Goal: Task Accomplishment & Management: Complete application form

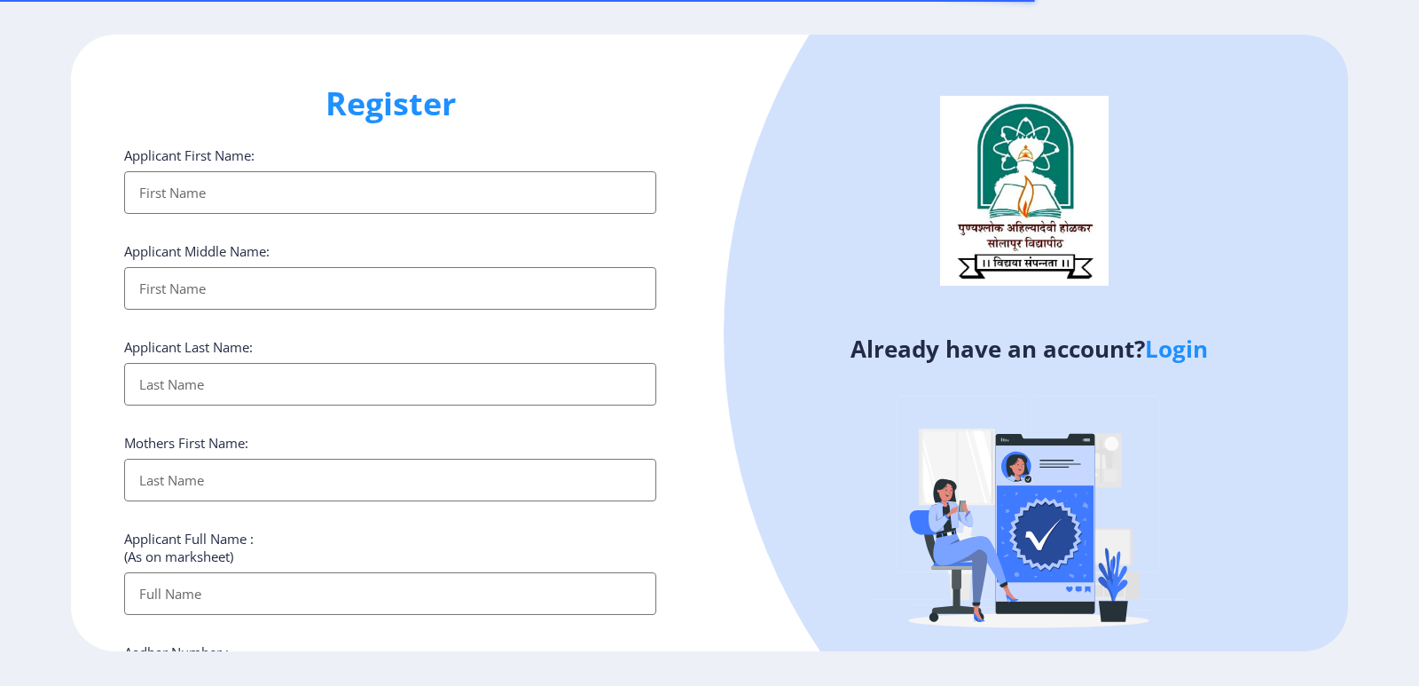
select select
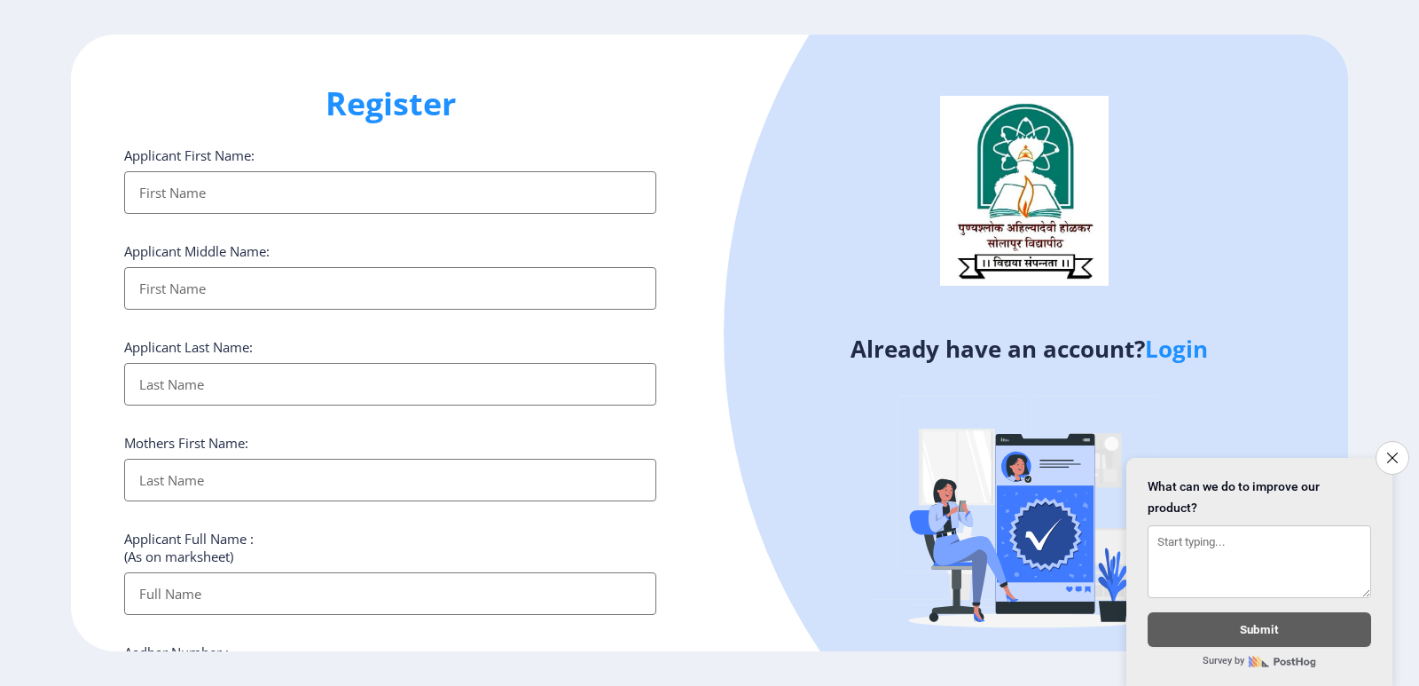
click at [417, 184] on input "Applicant First Name:" at bounding box center [390, 192] width 532 height 43
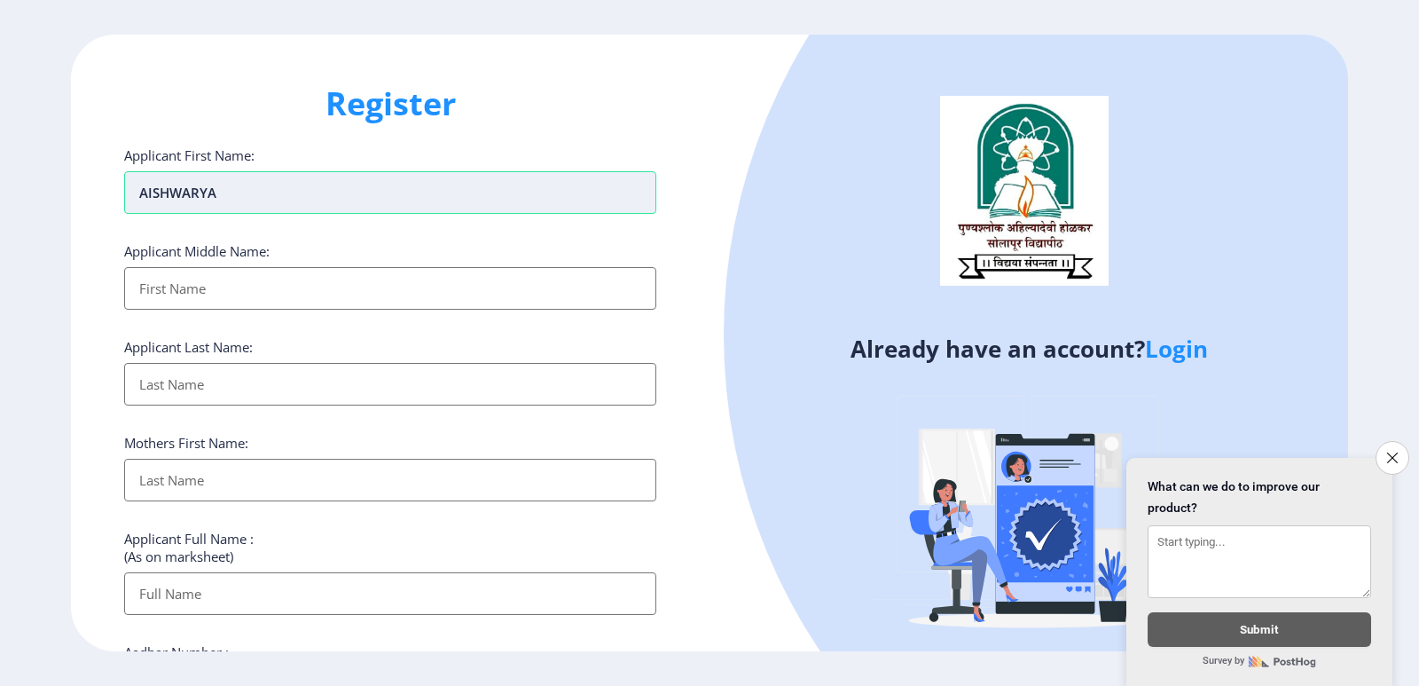
type input "aISHWARYA"
click at [412, 291] on input "Applicant First Name:" at bounding box center [390, 288] width 532 height 43
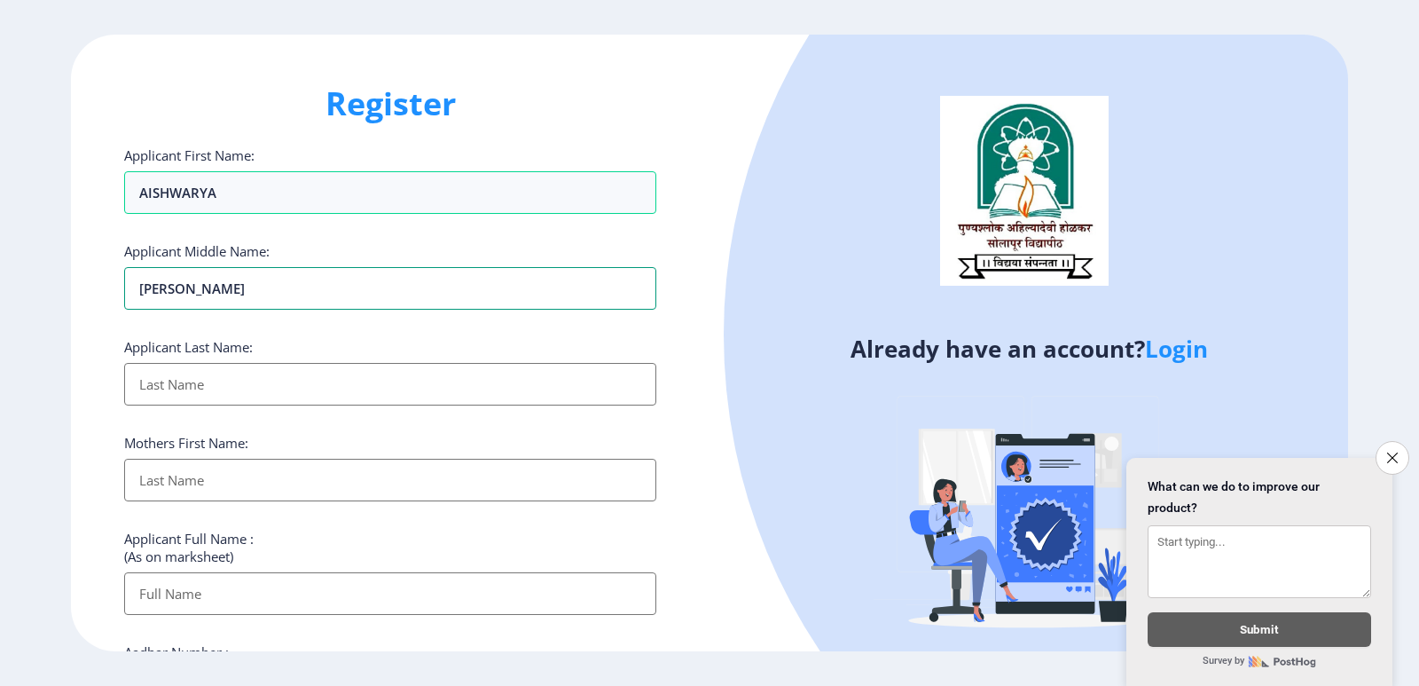
type input "[PERSON_NAME]"
click at [325, 361] on div "Applicant Last Name:" at bounding box center [390, 371] width 532 height 67
drag, startPoint x: 337, startPoint y: 368, endPoint x: 346, endPoint y: 357, distance: 13.9
click at [340, 368] on input "Applicant First Name:" at bounding box center [390, 384] width 532 height 43
type input "AMANE"
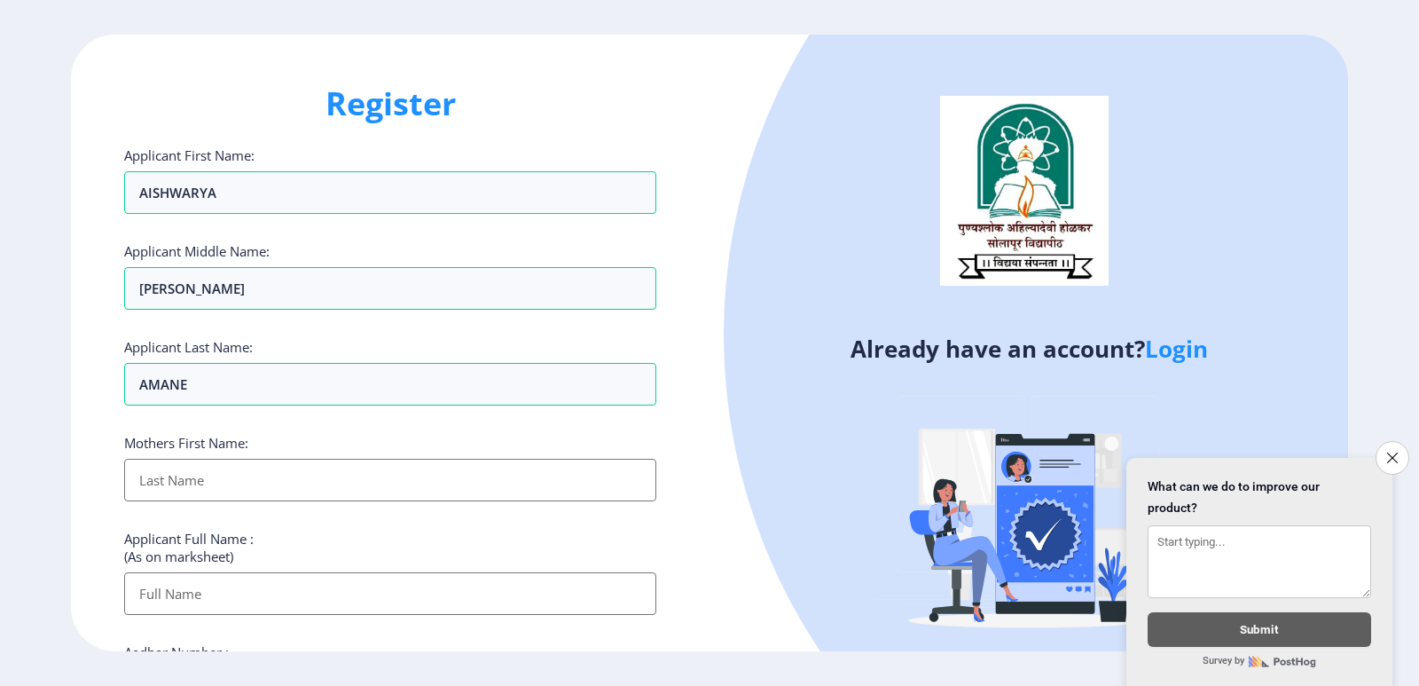
click at [264, 477] on input "Applicant First Name:" at bounding box center [390, 480] width 532 height 43
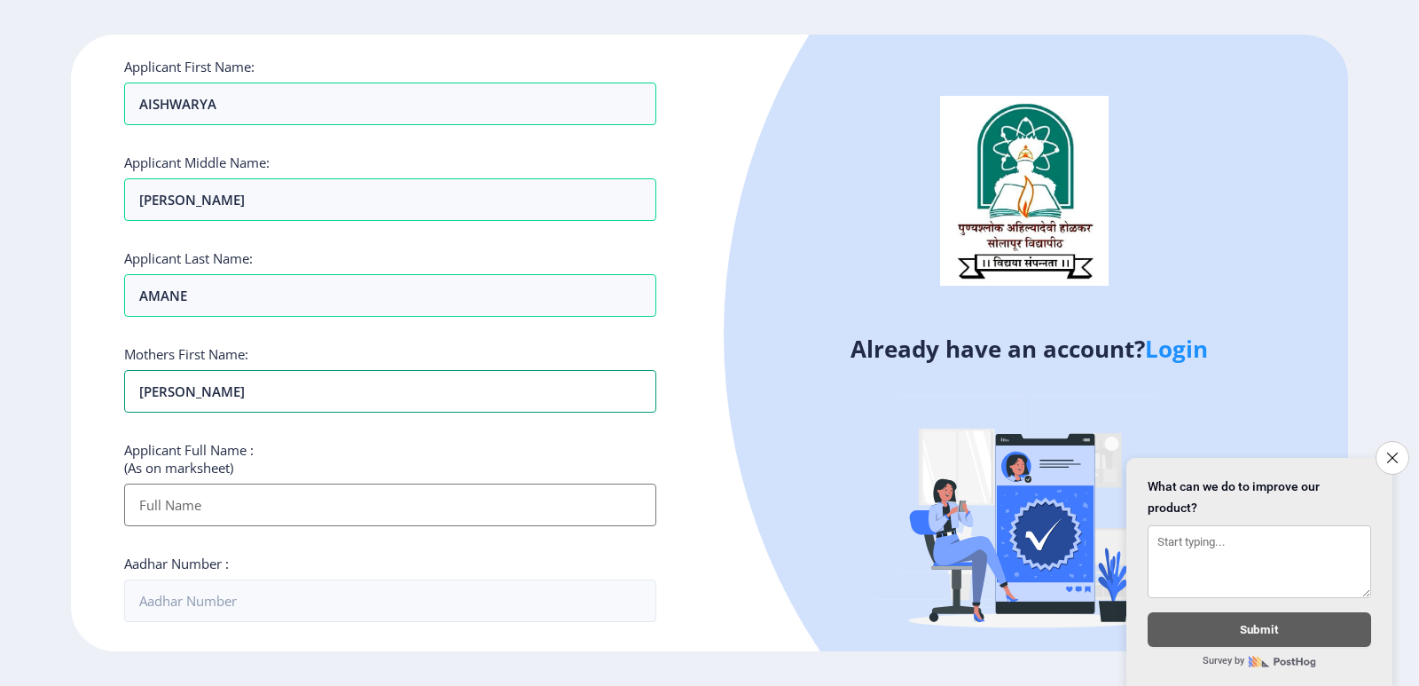
type input "[PERSON_NAME]"
click at [237, 511] on input "Applicant First Name:" at bounding box center [390, 504] width 532 height 43
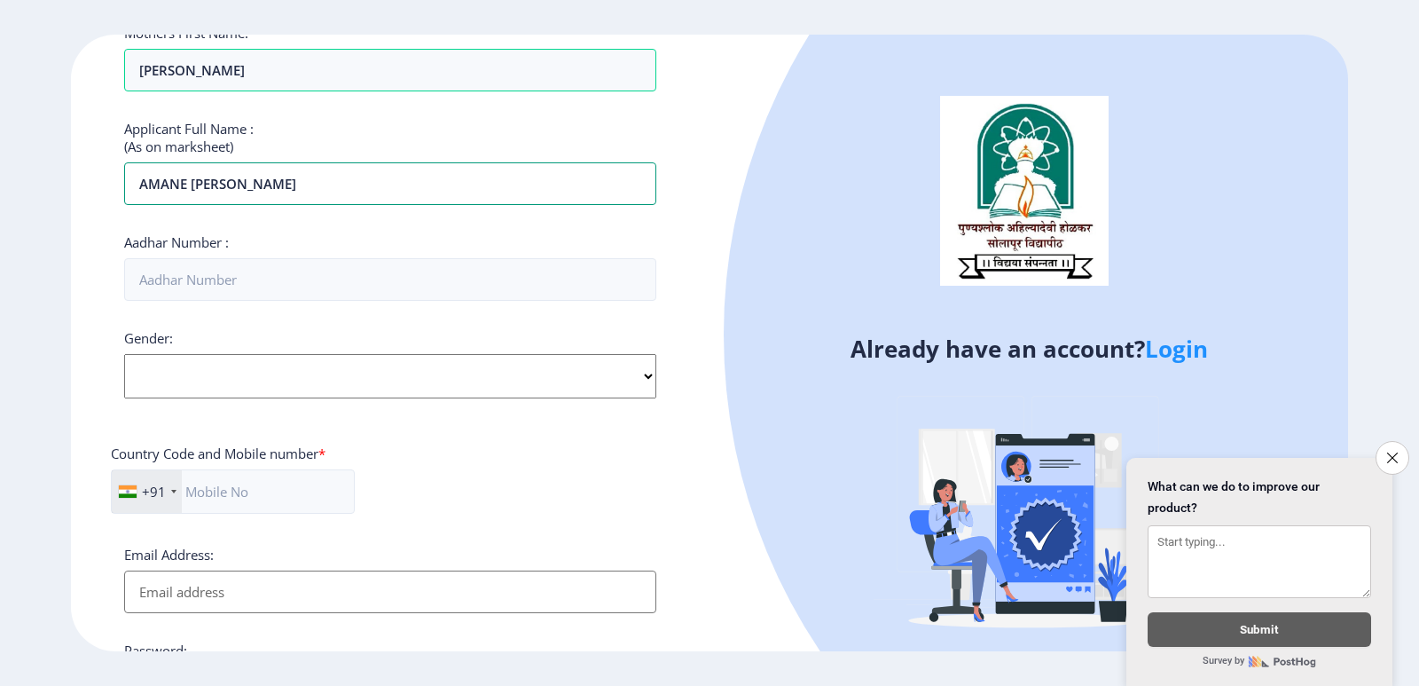
scroll to position [443, 0]
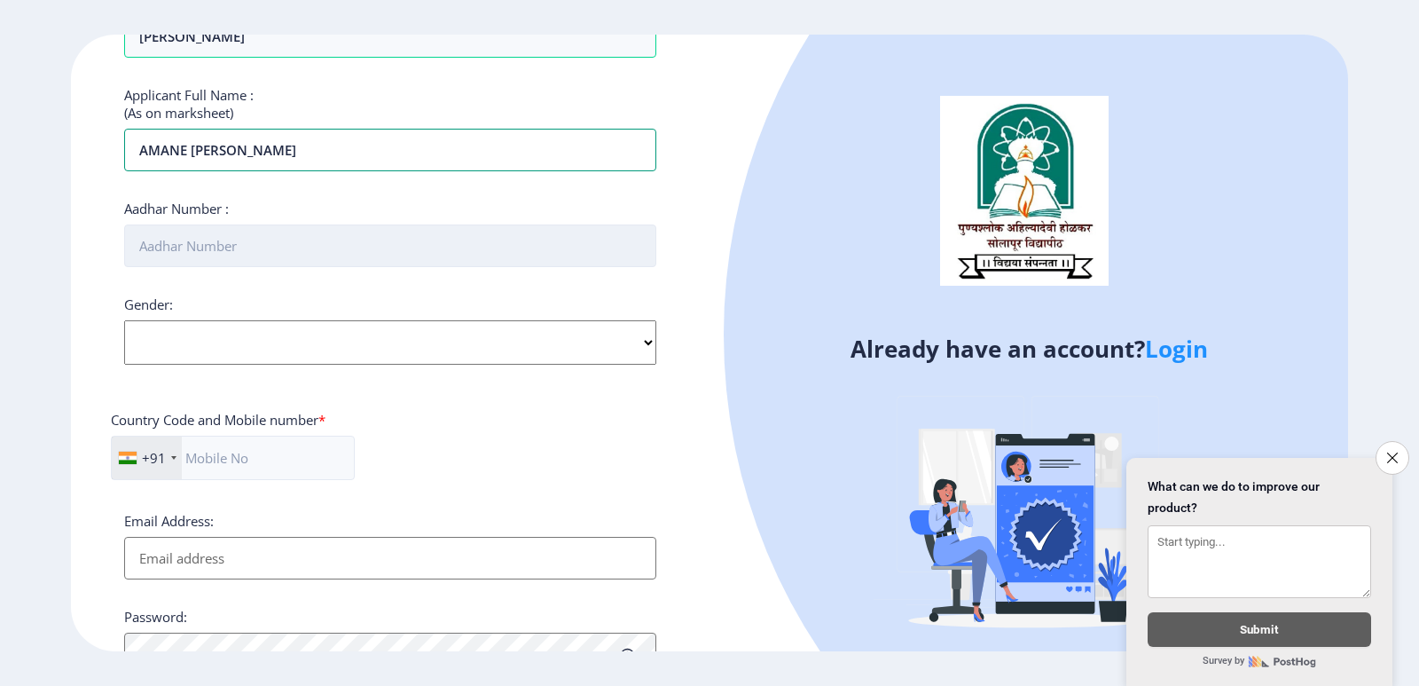
type input "AMANE [PERSON_NAME]"
click at [323, 228] on input "Aadhar Number :" at bounding box center [390, 245] width 532 height 43
type input "859763856992"
drag, startPoint x: 452, startPoint y: 343, endPoint x: 445, endPoint y: 328, distance: 16.7
click at [452, 343] on select "Select Gender [DEMOGRAPHIC_DATA] [DEMOGRAPHIC_DATA] Other" at bounding box center [390, 342] width 532 height 44
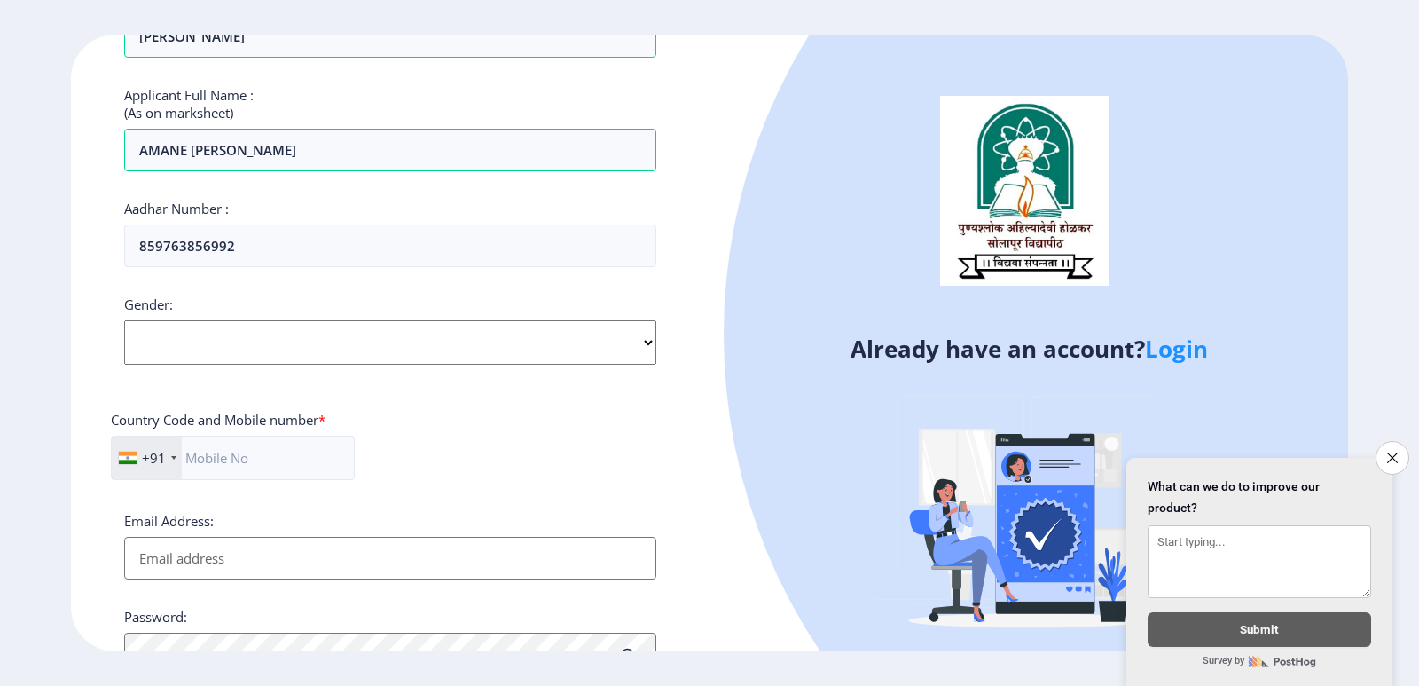
select select "[DEMOGRAPHIC_DATA]"
click at [124, 320] on select "Select Gender [DEMOGRAPHIC_DATA] [DEMOGRAPHIC_DATA] Other" at bounding box center [390, 342] width 532 height 44
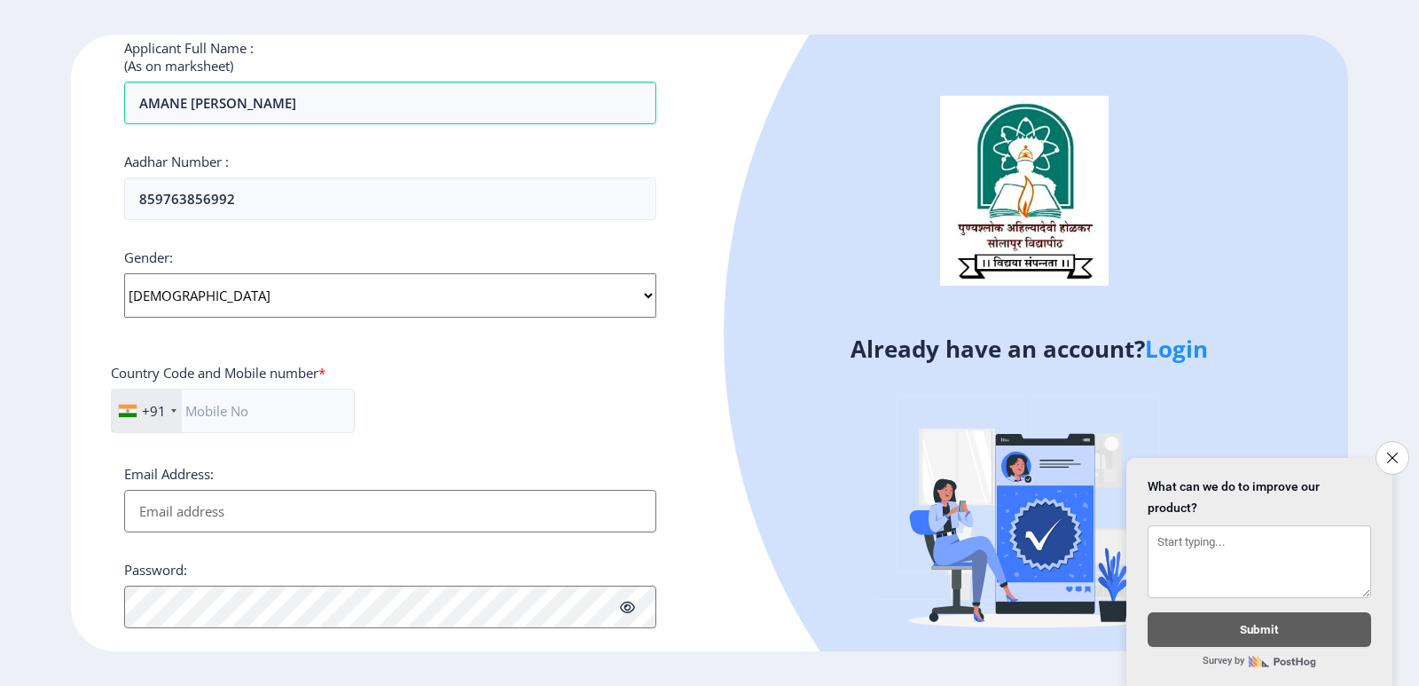
scroll to position [532, 0]
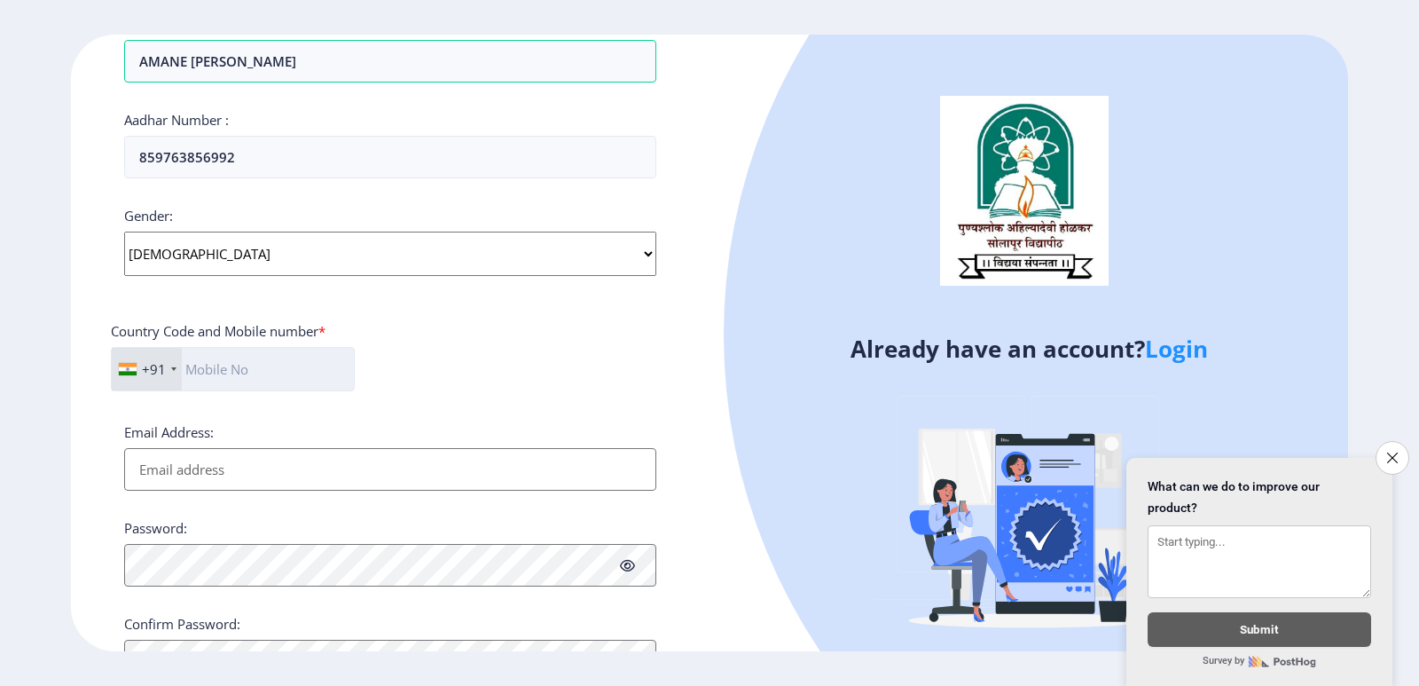
click at [222, 364] on input "text" at bounding box center [233, 369] width 244 height 44
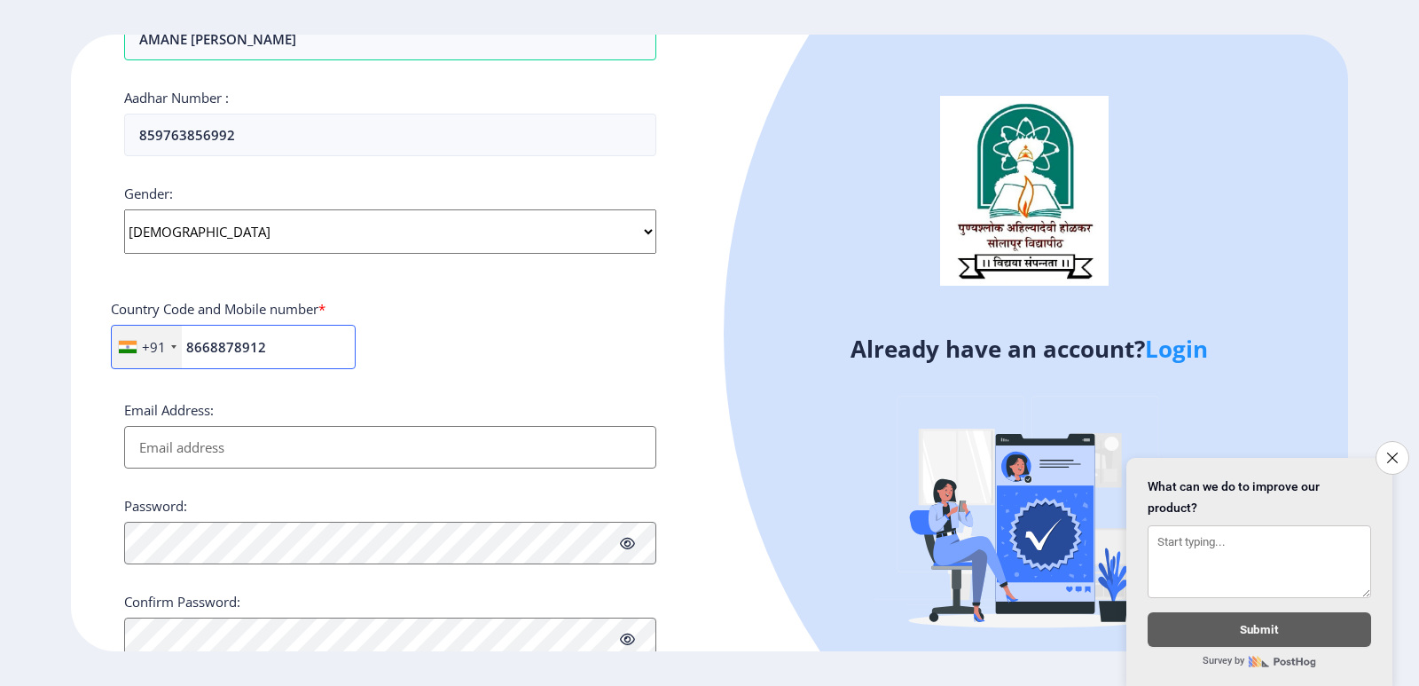
scroll to position [617, 0]
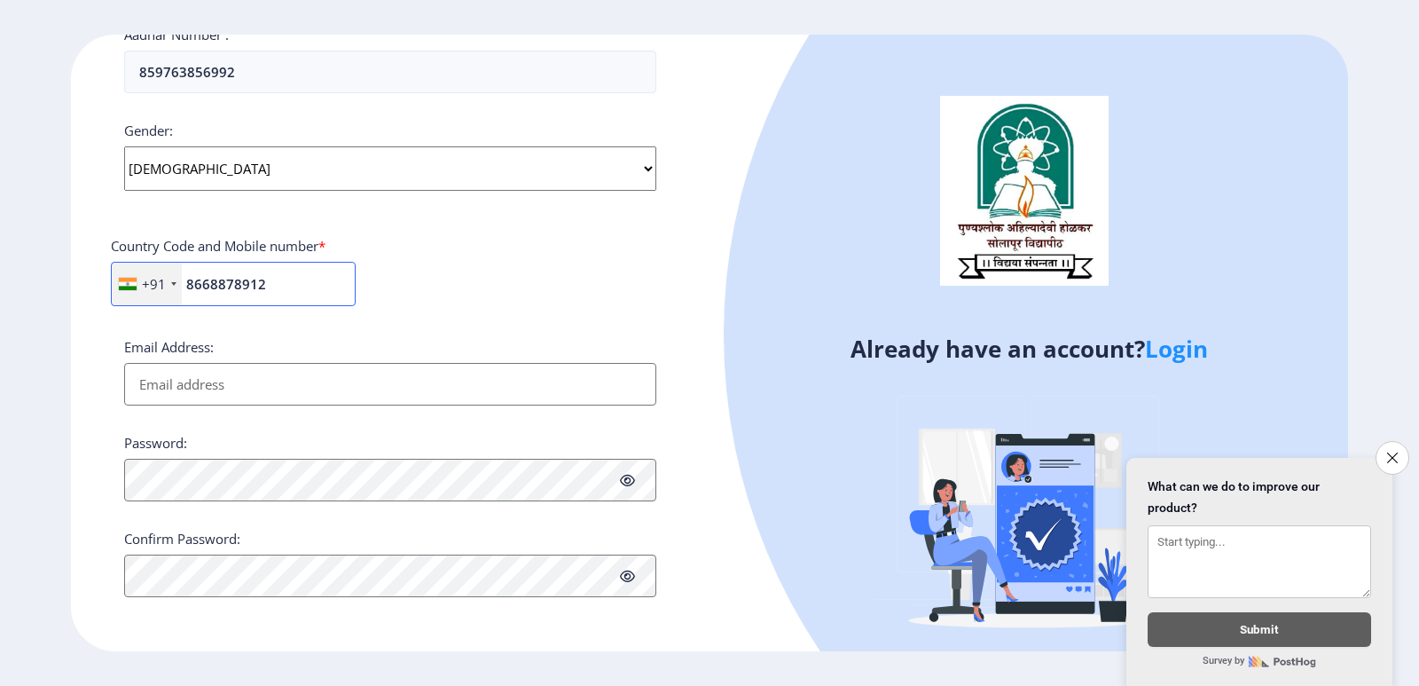
type input "8668878912"
click at [407, 369] on input "Email Address:" at bounding box center [390, 384] width 532 height 43
type input "A"
type input "[EMAIL_ADDRESS][DOMAIN_NAME]"
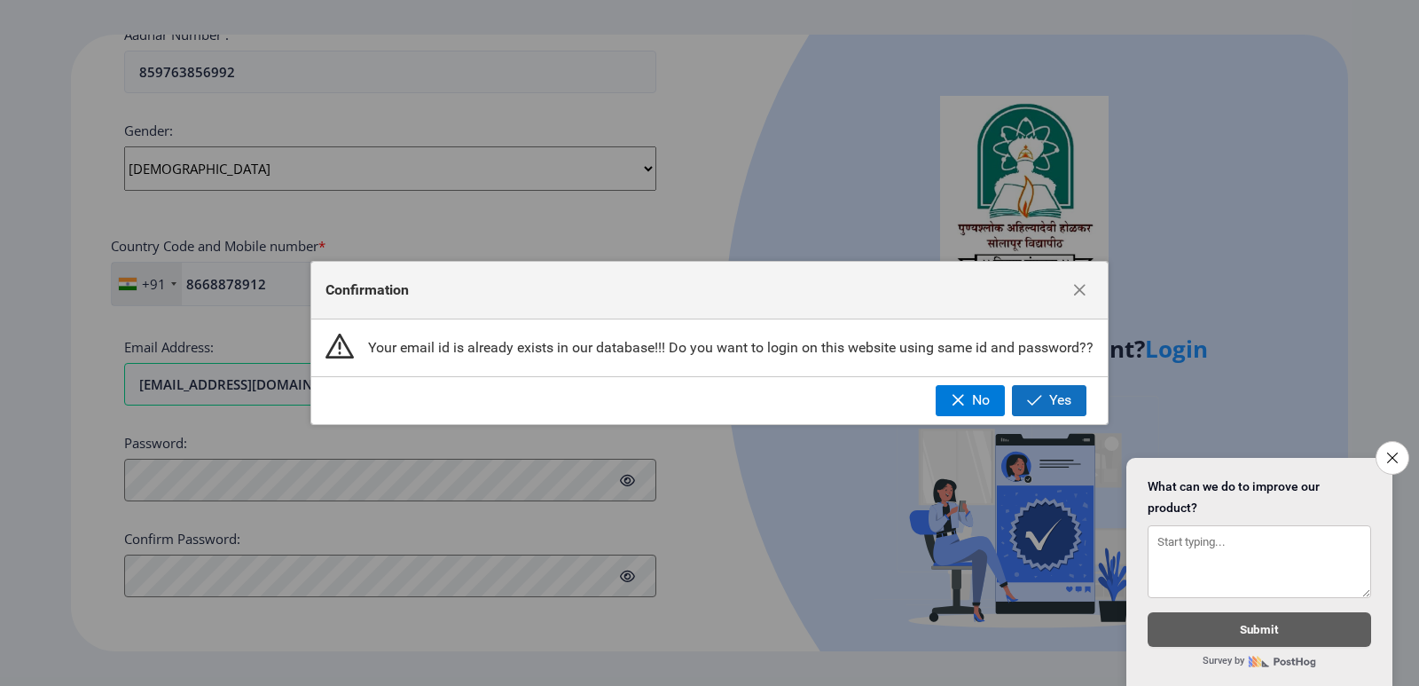
click at [1071, 410] on button "Yes" at bounding box center [1049, 400] width 74 height 30
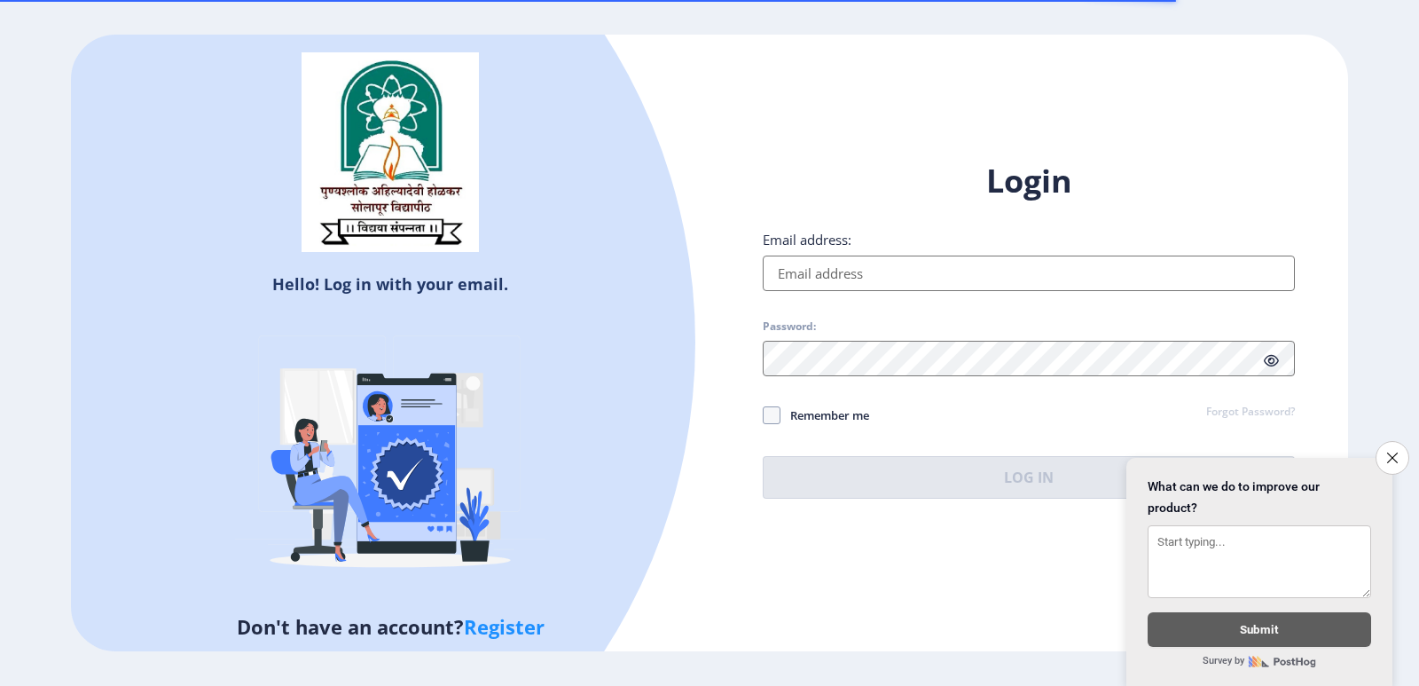
click at [955, 270] on input "Email address:" at bounding box center [1029, 272] width 532 height 35
type input "[EMAIL_ADDRESS][DOMAIN_NAME]"
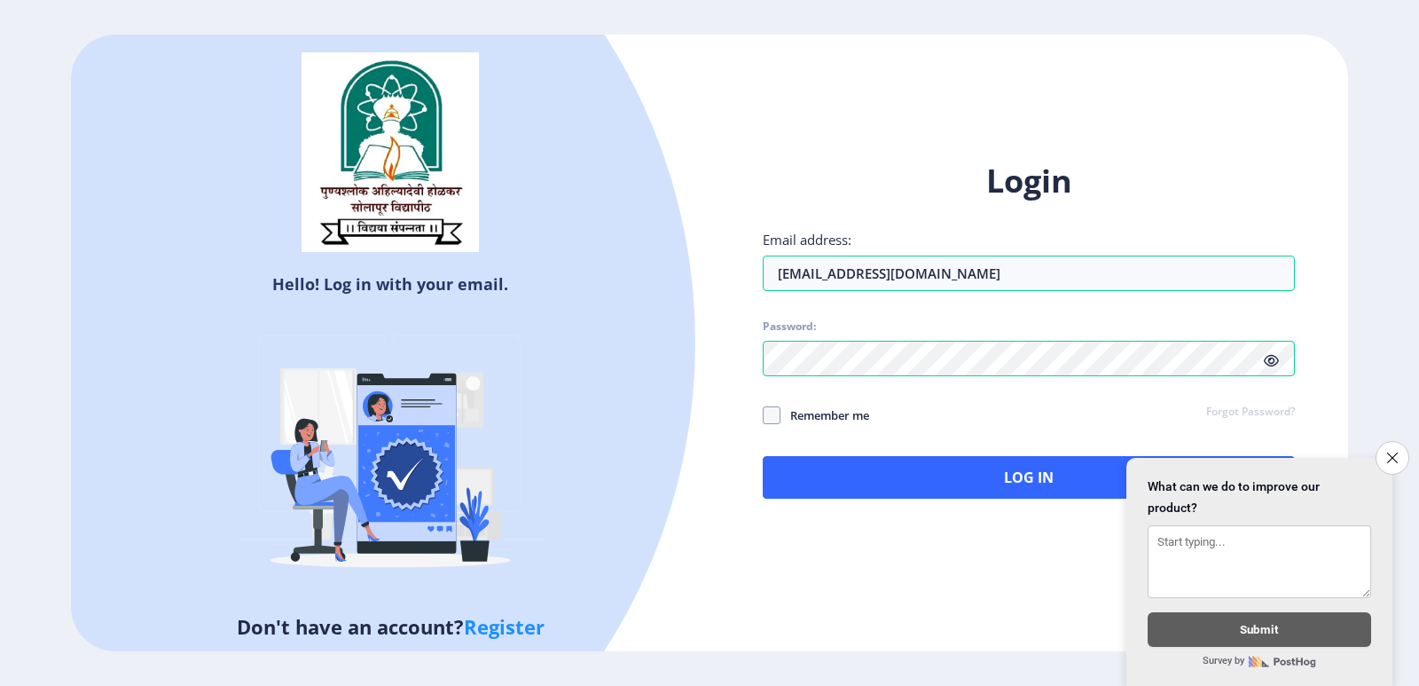
click at [1274, 361] on icon at bounding box center [1271, 360] width 15 height 13
click at [1273, 360] on icon at bounding box center [1271, 360] width 15 height 13
click at [858, 419] on span "Remember me" at bounding box center [824, 414] width 89 height 21
click at [764, 415] on input "Remember me" at bounding box center [763, 414] width 1 height 1
checkbox input "true"
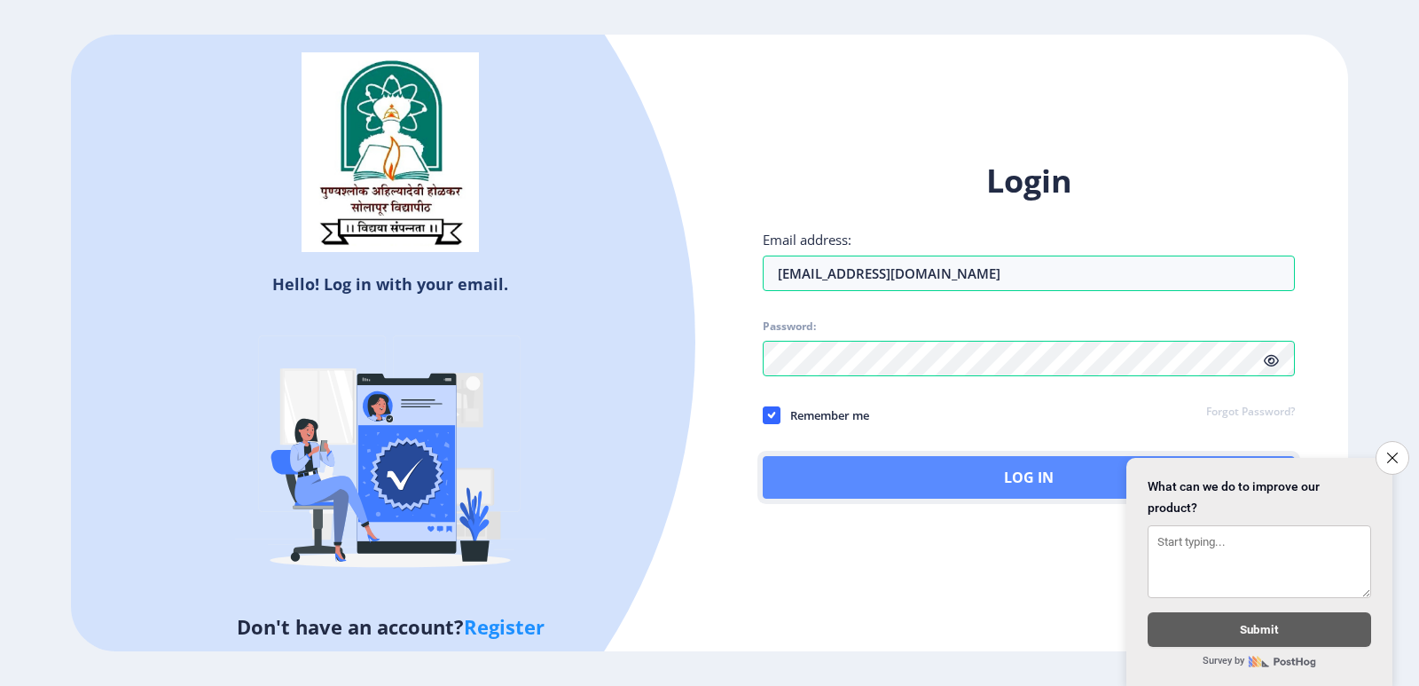
click at [894, 463] on button "Log In" at bounding box center [1029, 477] width 532 height 43
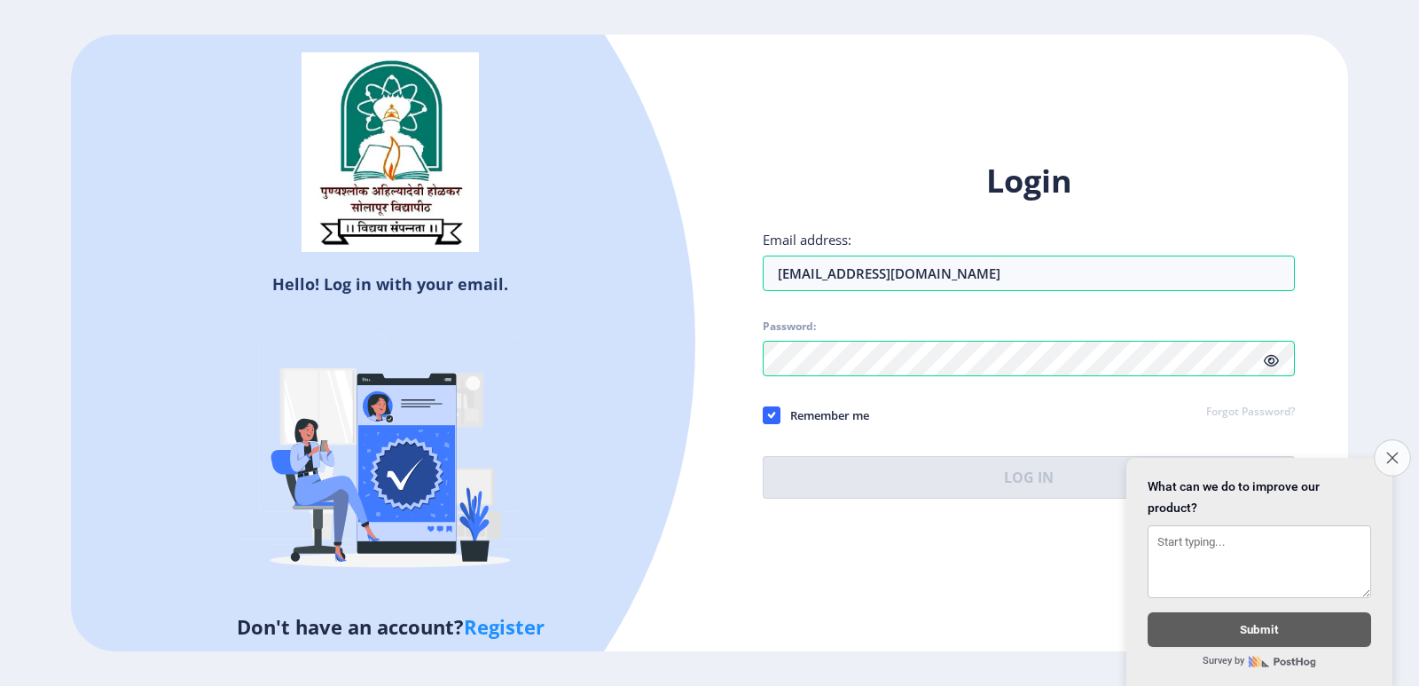
click at [1385, 441] on button "Close survey" at bounding box center [1392, 457] width 37 height 37
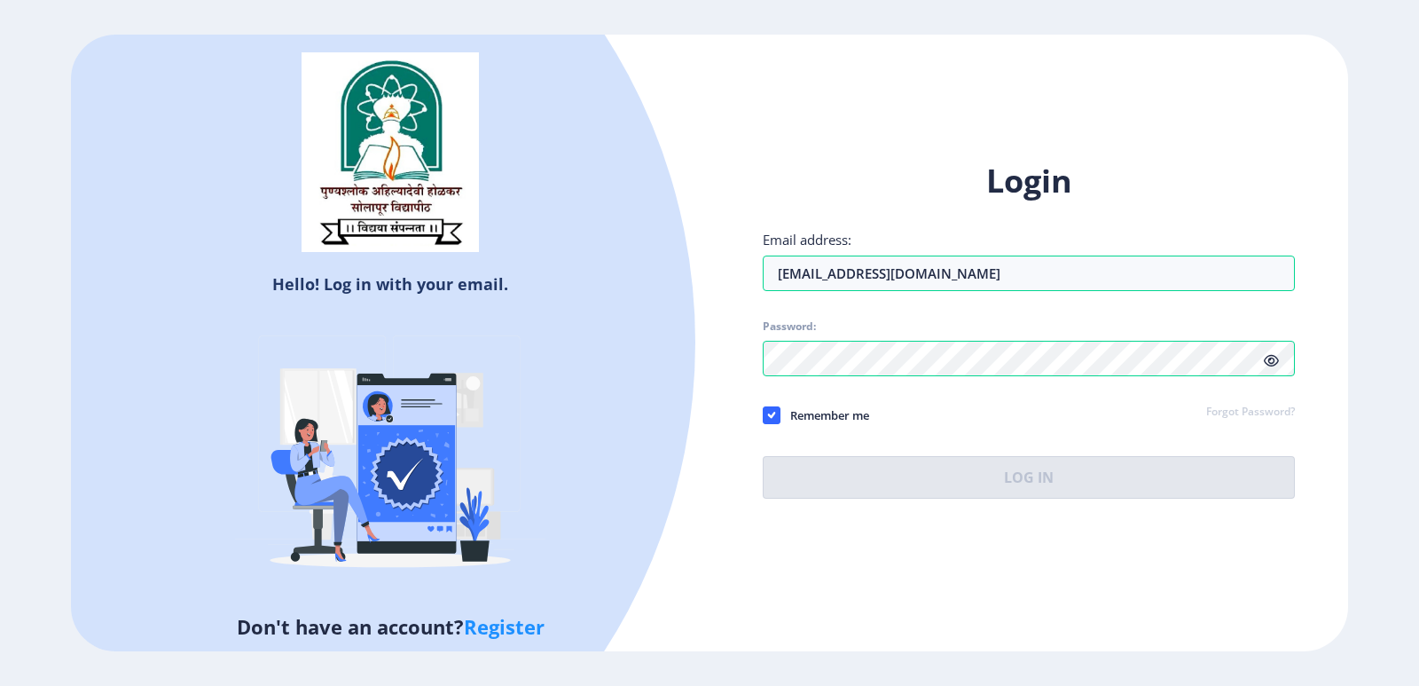
select select
